Goal: Register for event/course

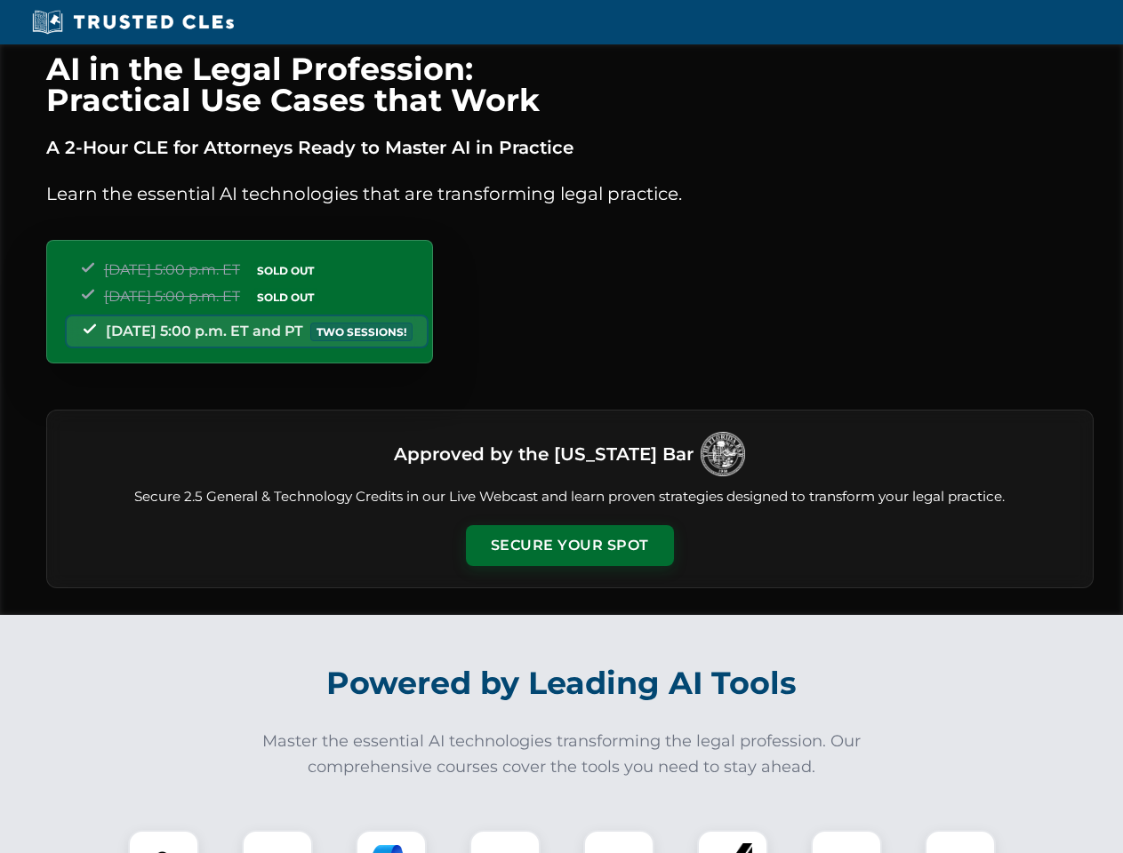
click at [569, 546] on button "Secure Your Spot" at bounding box center [570, 545] width 208 height 41
click at [164, 842] on img at bounding box center [164, 866] width 52 height 52
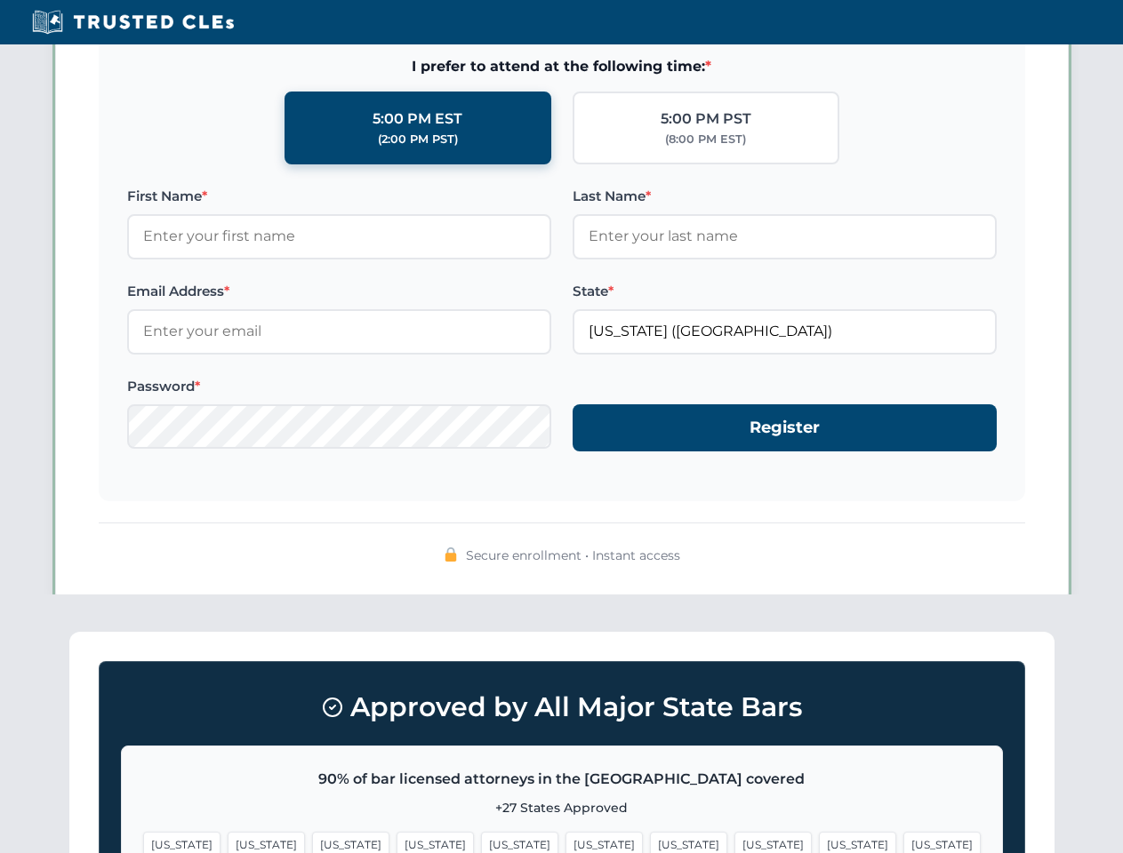
click at [650, 842] on span "[US_STATE]" at bounding box center [688, 845] width 77 height 26
click at [819, 842] on span "[US_STATE]" at bounding box center [857, 845] width 77 height 26
